Goal: Task Accomplishment & Management: Manage account settings

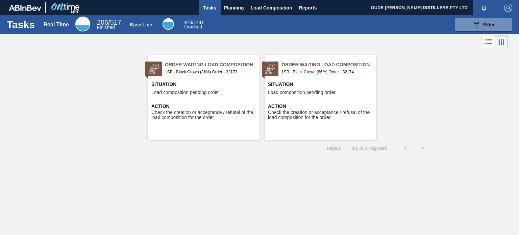
click at [197, 76] on div "Order Waiting Load Composition 1SB - Black Crown (86%) Order - 32173 Situation …" at bounding box center [203, 97] width 111 height 84
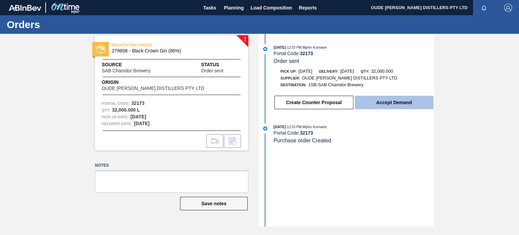
click at [388, 105] on button "Accept Demand" at bounding box center [394, 103] width 79 height 14
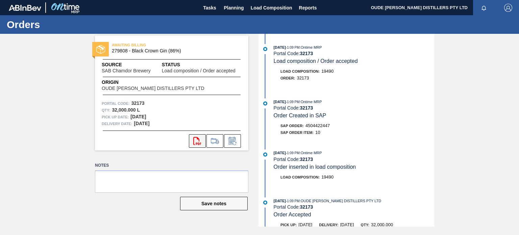
click at [199, 143] on icon at bounding box center [197, 141] width 8 height 8
click at [216, 9] on span "Tasks" at bounding box center [209, 8] width 15 height 8
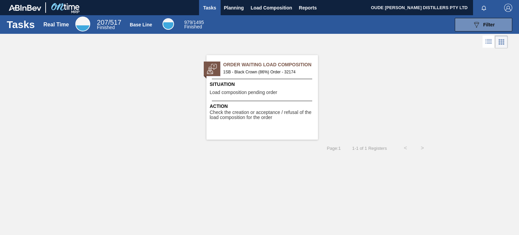
click at [261, 91] on span "Load composition pending order" at bounding box center [244, 92] width 68 height 5
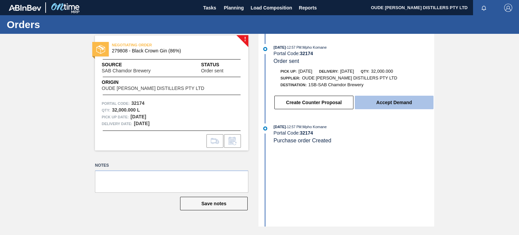
click at [393, 106] on button "Accept Demand" at bounding box center [394, 103] width 79 height 14
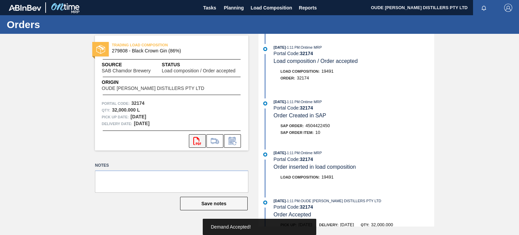
click at [199, 141] on icon "svg{fill:#ff0000}" at bounding box center [197, 141] width 8 height 8
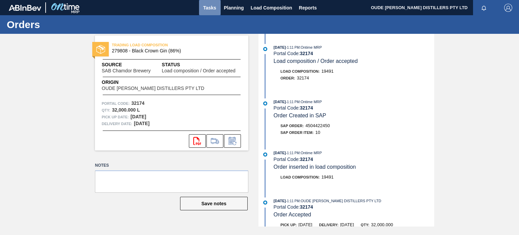
click at [210, 8] on span "Tasks" at bounding box center [209, 8] width 15 height 8
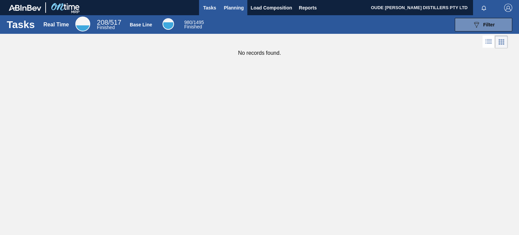
click at [229, 10] on span "Planning" at bounding box center [234, 8] width 20 height 8
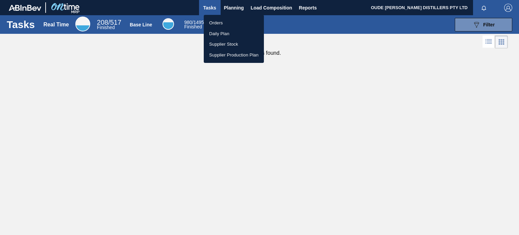
click at [221, 22] on li "Orders" at bounding box center [234, 23] width 60 height 11
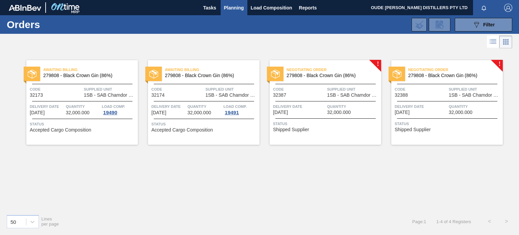
click at [313, 93] on div "Code 32387" at bounding box center [299, 92] width 52 height 12
click at [326, 107] on div "Delivery Date 10/12/2025 Quantity 32,000.000" at bounding box center [325, 109] width 111 height 12
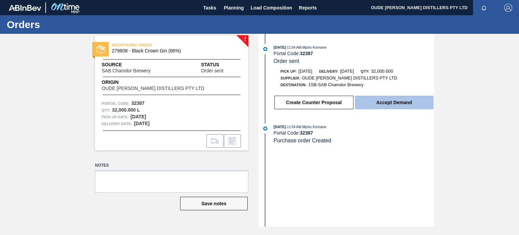
click at [397, 106] on button "Accept Demand" at bounding box center [394, 103] width 79 height 14
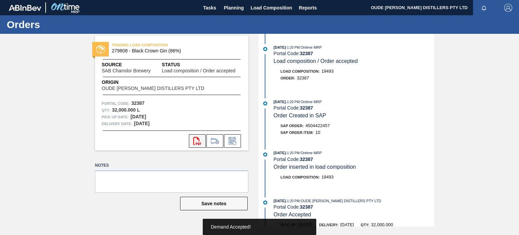
click at [197, 140] on icon "svg{fill:#ff0000}" at bounding box center [197, 141] width 8 height 8
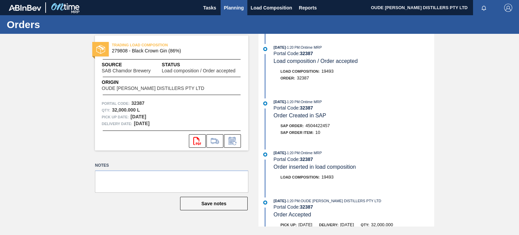
click at [236, 8] on span "Planning" at bounding box center [234, 8] width 20 height 8
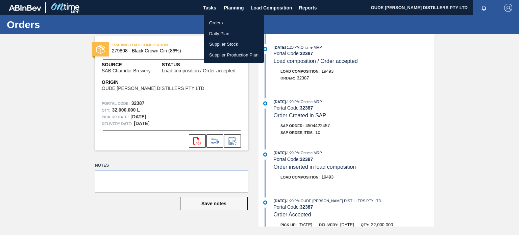
click at [224, 20] on li "Orders" at bounding box center [234, 23] width 60 height 11
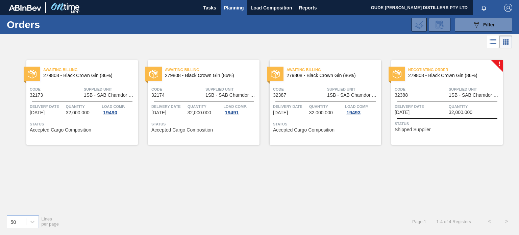
click at [434, 107] on span "Delivery Date" at bounding box center [421, 106] width 52 height 7
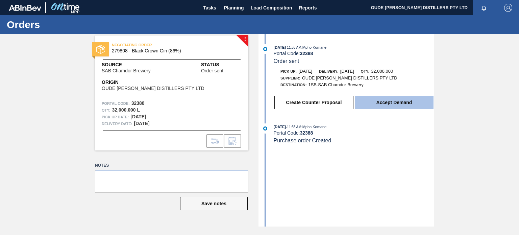
click at [395, 105] on button "Accept Demand" at bounding box center [394, 103] width 79 height 14
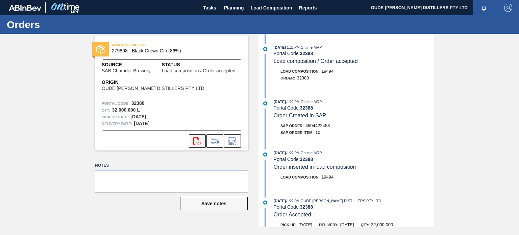
click at [197, 140] on icon "svg{fill:#ff0000}" at bounding box center [197, 141] width 8 height 8
click at [229, 9] on span "Planning" at bounding box center [234, 8] width 20 height 8
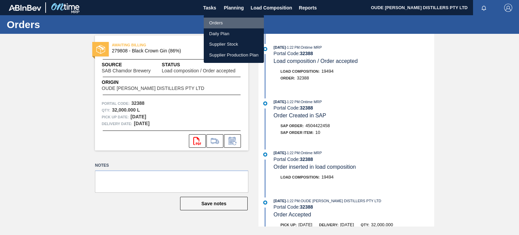
click at [216, 24] on li "Orders" at bounding box center [234, 23] width 60 height 11
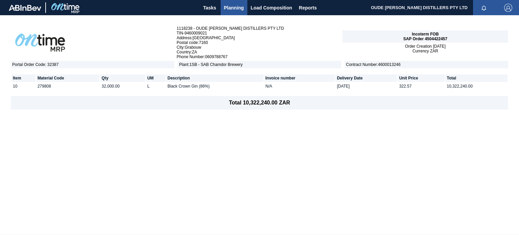
click at [437, 40] on span "SAP Order 4504422457" at bounding box center [425, 38] width 44 height 5
click at [416, 181] on div "1118238 - OUDE MOLEN DISTILLERS PTY LTD TIN - 9460009021 Address : Worcester St…" at bounding box center [259, 124] width 519 height 219
